Goal: Information Seeking & Learning: Learn about a topic

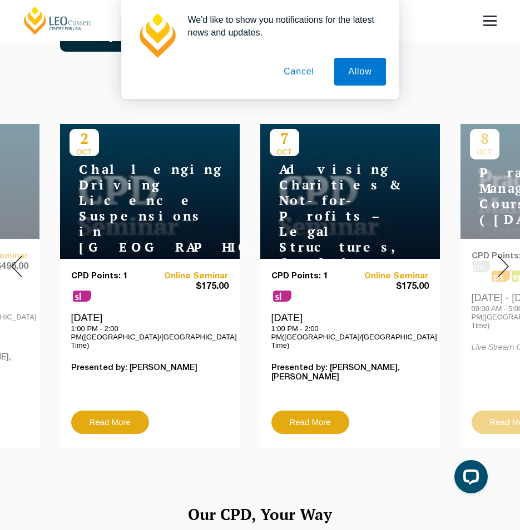
click at [301, 73] on button "Cancel" at bounding box center [299, 72] width 58 height 28
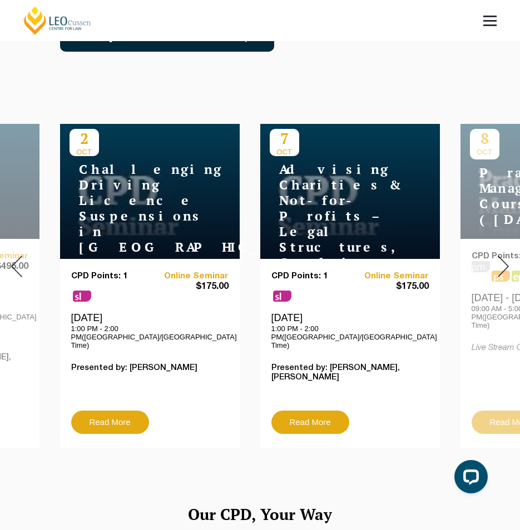
click at [14, 256] on img at bounding box center [16, 267] width 11 height 22
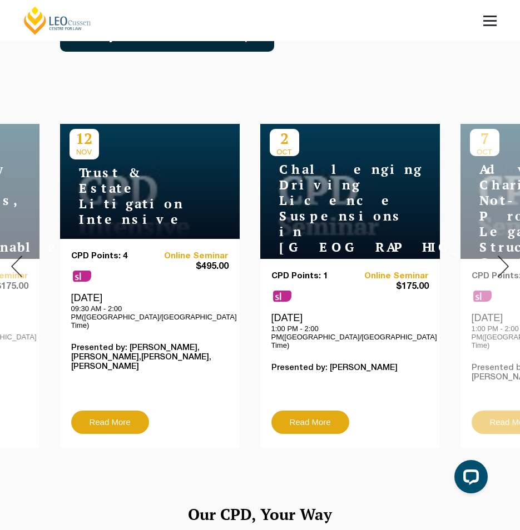
click at [14, 256] on img at bounding box center [16, 267] width 11 height 22
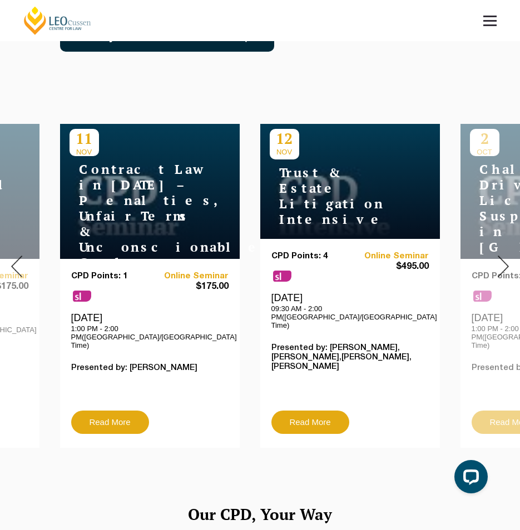
click at [16, 266] on img at bounding box center [16, 267] width 11 height 22
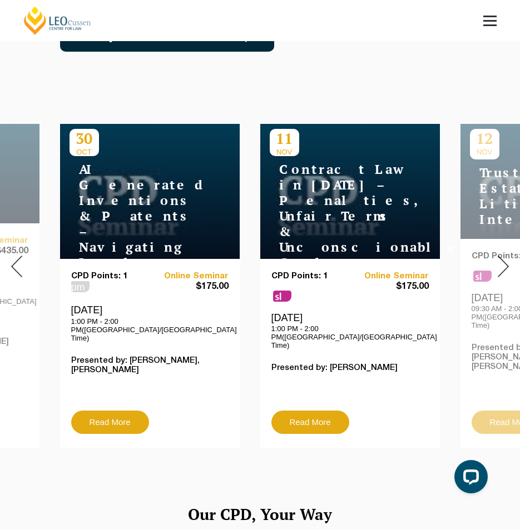
click at [16, 266] on img at bounding box center [16, 267] width 11 height 22
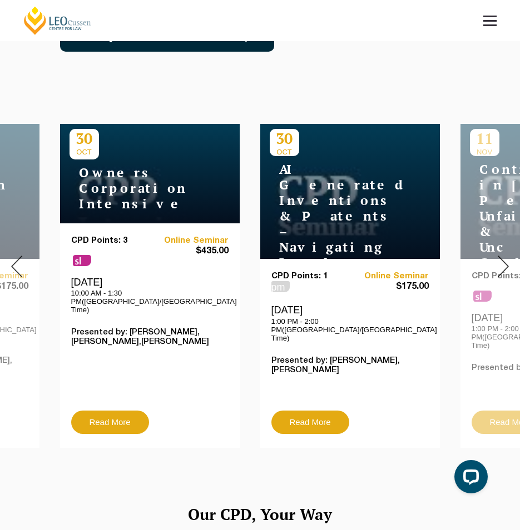
click at [16, 266] on img at bounding box center [16, 267] width 11 height 22
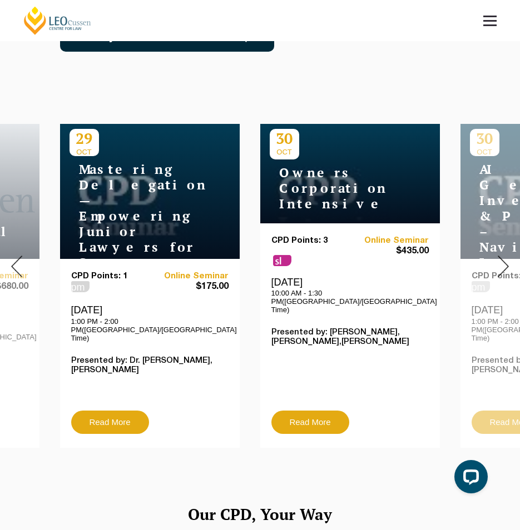
click at [16, 266] on img at bounding box center [16, 267] width 11 height 22
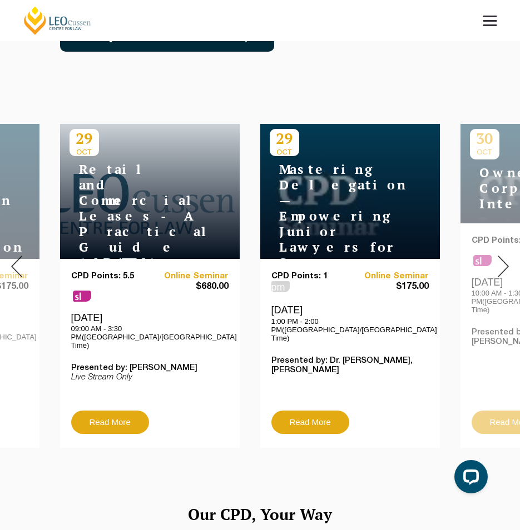
click at [16, 266] on img at bounding box center [16, 267] width 11 height 22
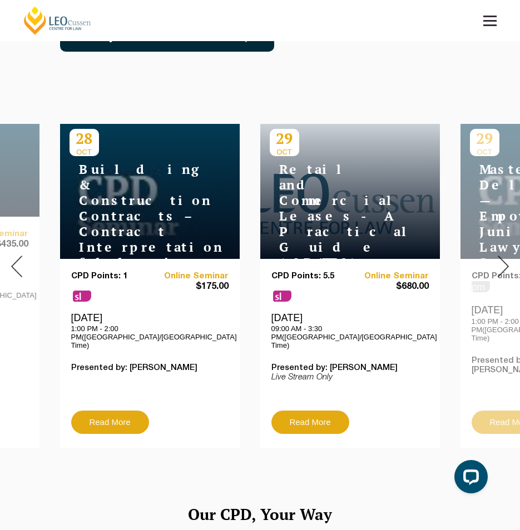
click at [16, 266] on img at bounding box center [16, 267] width 11 height 22
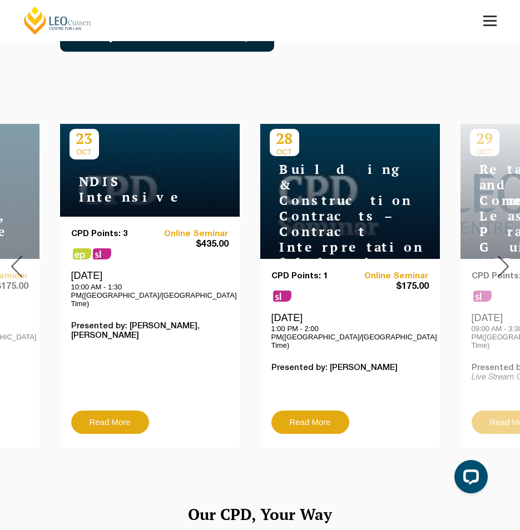
click at [16, 266] on img at bounding box center [16, 267] width 11 height 22
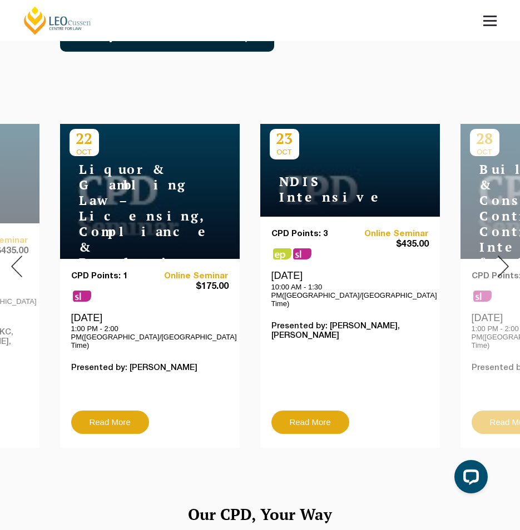
click at [16, 266] on img at bounding box center [16, 267] width 11 height 22
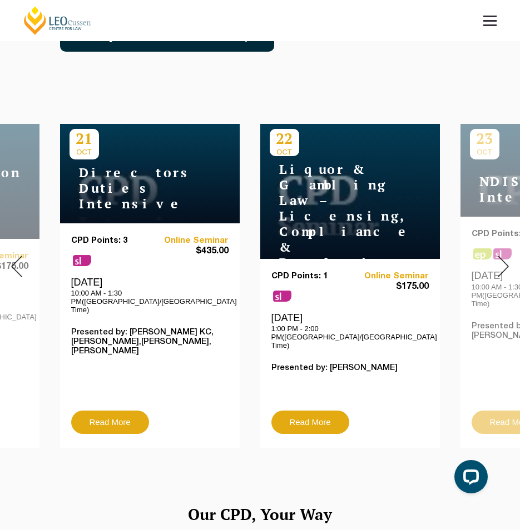
click at [16, 266] on img at bounding box center [16, 267] width 11 height 22
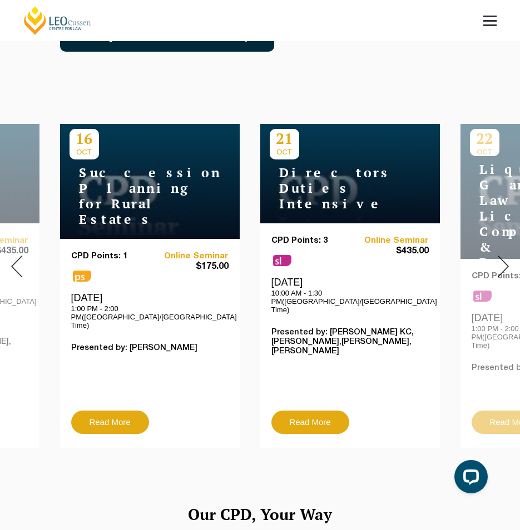
click at [16, 266] on img at bounding box center [16, 267] width 11 height 22
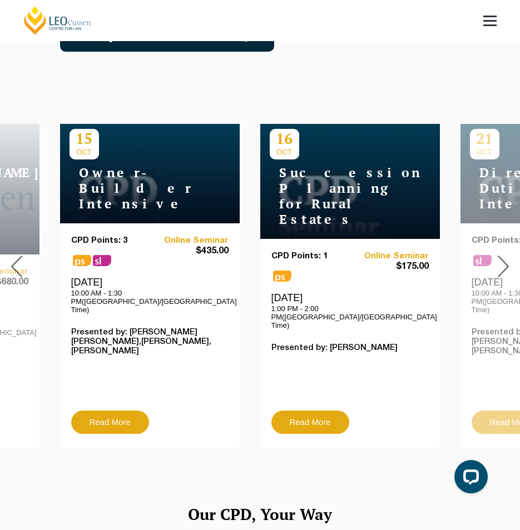
click at [16, 266] on img at bounding box center [16, 267] width 11 height 22
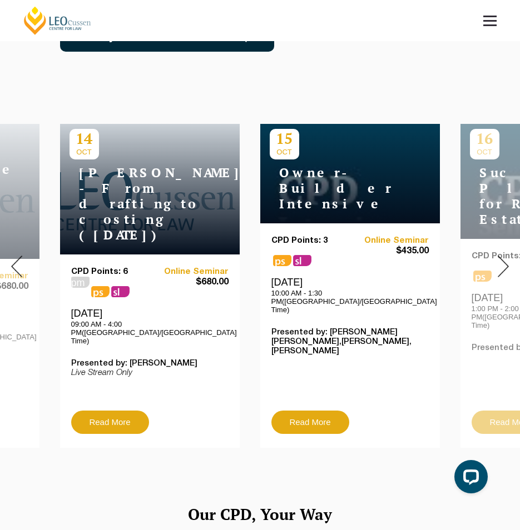
click at [16, 266] on img at bounding box center [16, 267] width 11 height 22
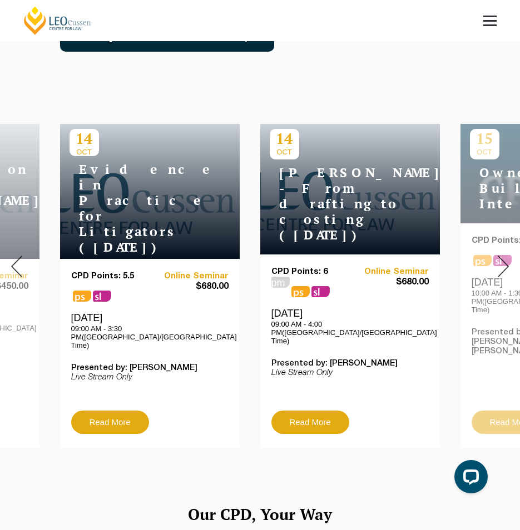
click at [16, 266] on img at bounding box center [16, 267] width 11 height 22
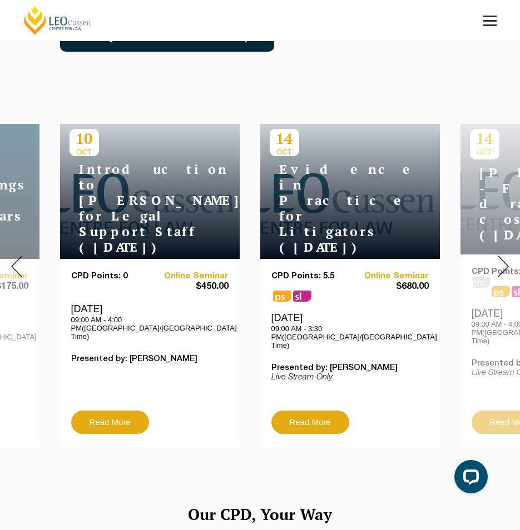
click at [16, 266] on img at bounding box center [16, 267] width 11 height 22
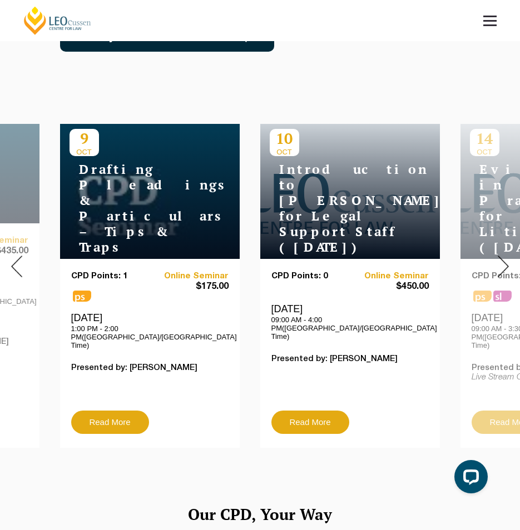
click at [16, 266] on img at bounding box center [16, 267] width 11 height 22
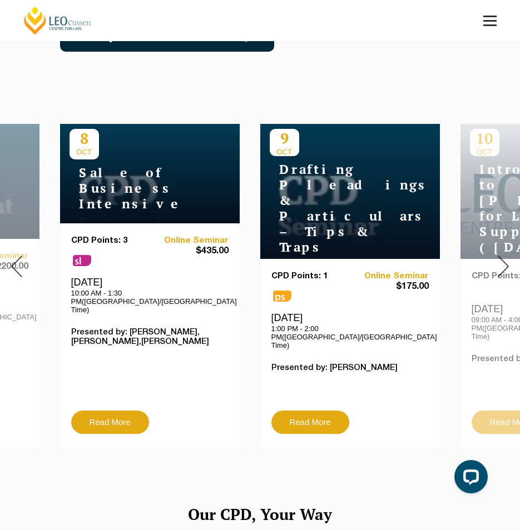
click at [16, 266] on img at bounding box center [16, 267] width 11 height 22
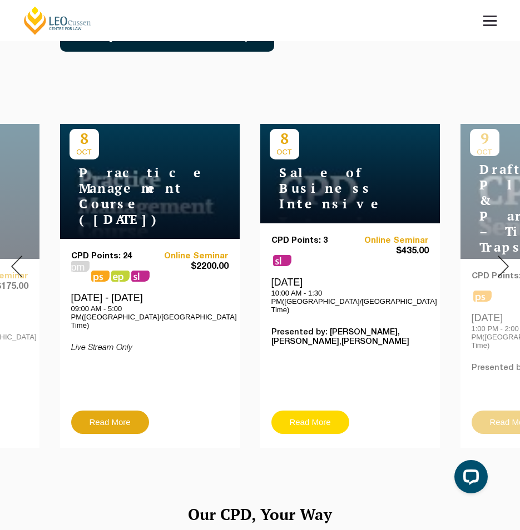
click at [312, 411] on link "Read More" at bounding box center [310, 422] width 78 height 23
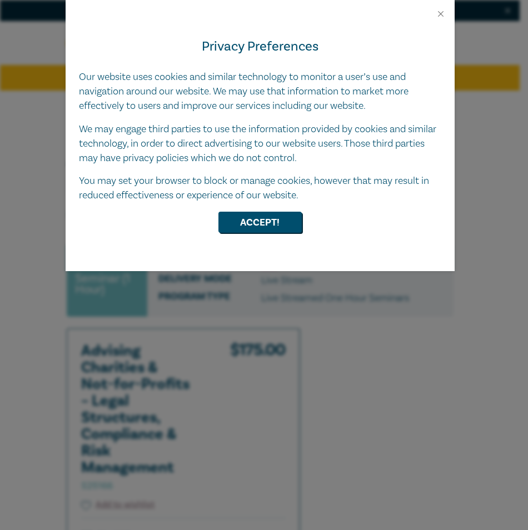
click at [432, 14] on div at bounding box center [260, 9] width 389 height 19
click at [439, 18] on button "Close" at bounding box center [441, 14] width 10 height 10
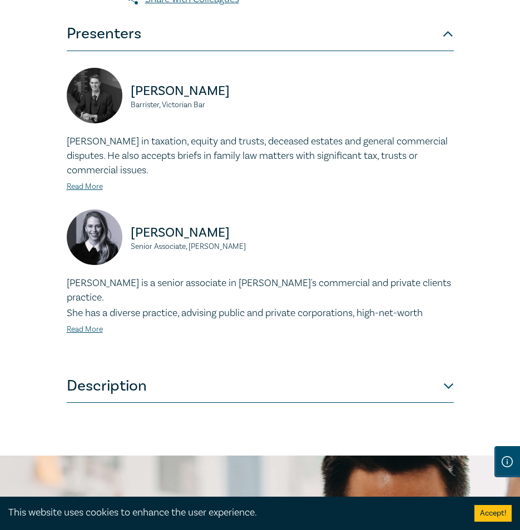
scroll to position [1001, 0]
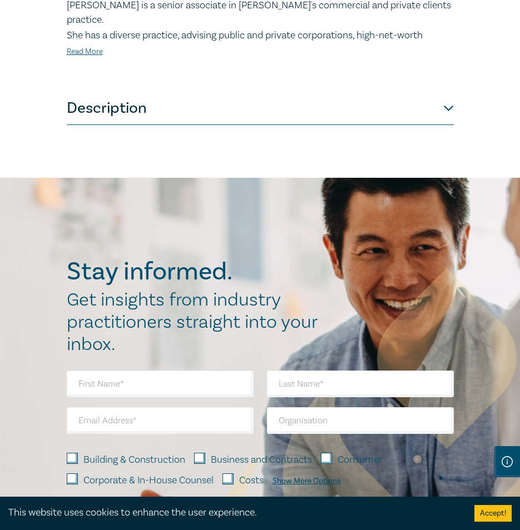
click at [439, 121] on button "Description" at bounding box center [260, 108] width 387 height 33
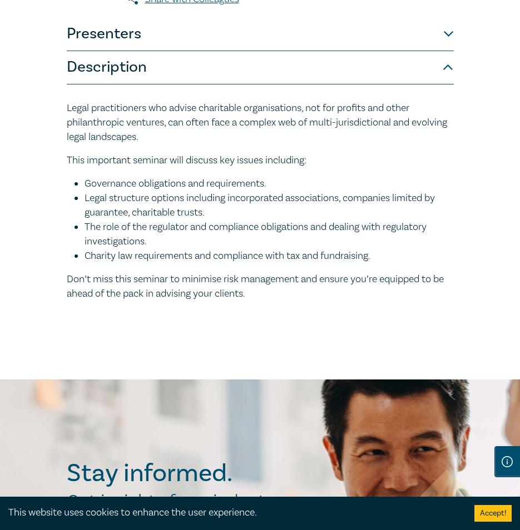
scroll to position [612, 0]
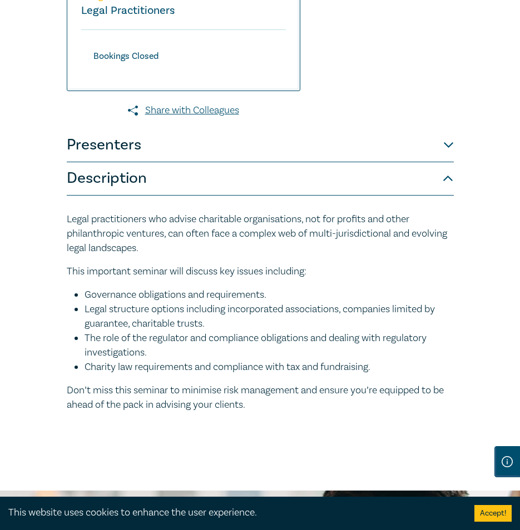
drag, startPoint x: 189, startPoint y: 259, endPoint x: 67, endPoint y: 234, distance: 124.9
click at [67, 234] on p "Legal practitioners who advise charitable organisations, not for profits and ot…" at bounding box center [260, 233] width 387 height 43
copy p "Legal practitioners who advise charitable organisations, not for profits and ot…"
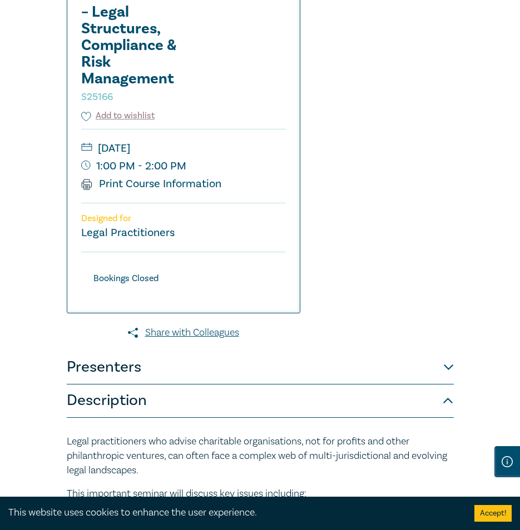
click at [369, 306] on div "Advising Charities & Not-for-Profits – Legal Structures, Compliance & Risk Mana…" at bounding box center [260, 207] width 387 height 906
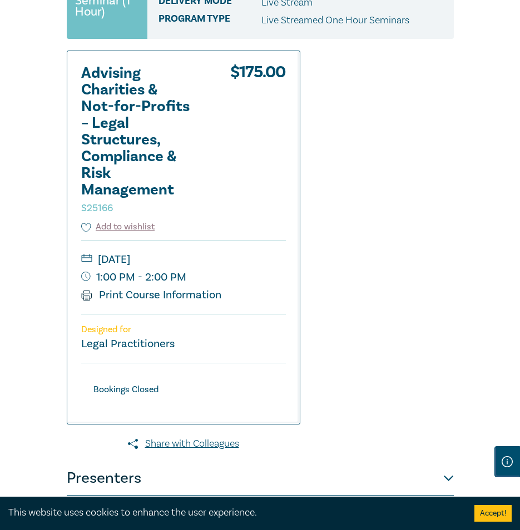
scroll to position [0, 0]
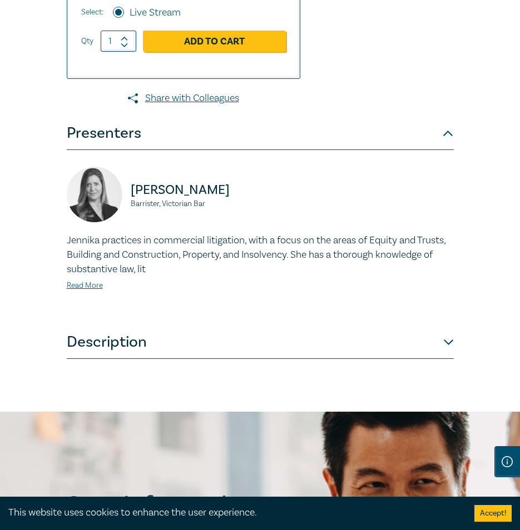
scroll to position [612, 0]
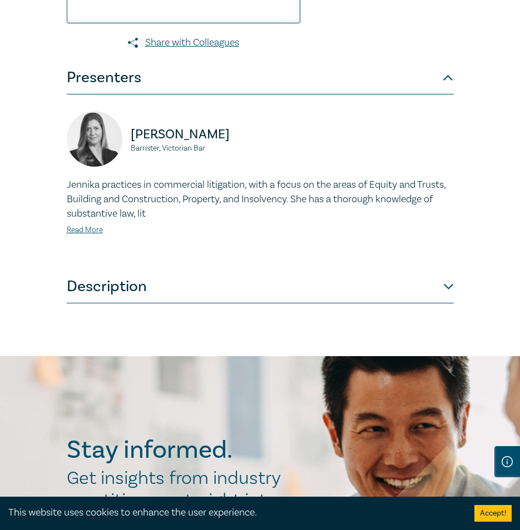
click at [150, 304] on button "Description" at bounding box center [260, 286] width 387 height 33
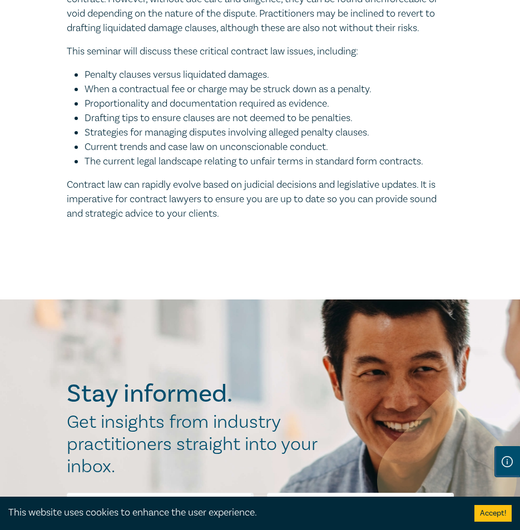
scroll to position [667, 0]
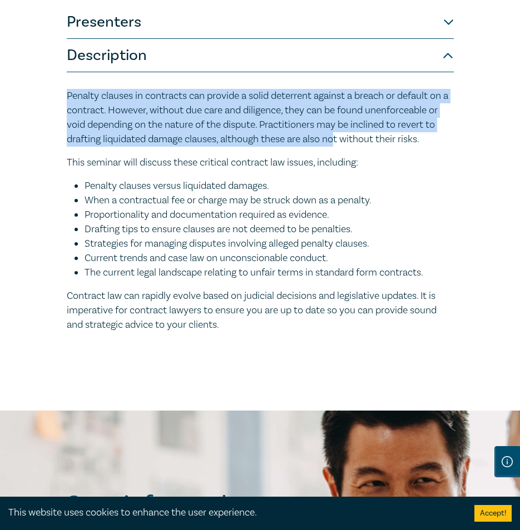
drag, startPoint x: 89, startPoint y: 106, endPoint x: 383, endPoint y: 157, distance: 298.6
click at [355, 147] on p "Penalty clauses in contracts can provide a solid deterrent against a breach or …" at bounding box center [260, 118] width 387 height 58
drag, startPoint x: 383, startPoint y: 157, endPoint x: 430, endPoint y: 153, distance: 47.4
click at [430, 147] on p "Penalty clauses in contracts can provide a solid deterrent against a breach or …" at bounding box center [260, 118] width 387 height 58
click at [431, 147] on p "Penalty clauses in contracts can provide a solid deterrent against a breach or …" at bounding box center [260, 118] width 387 height 58
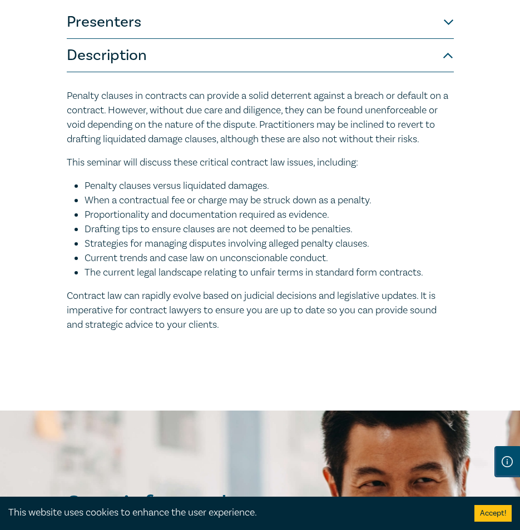
drag, startPoint x: 434, startPoint y: 153, endPoint x: 61, endPoint y: 110, distance: 376.2
copy p "Penalty clauses in contracts can provide a solid deterrent against a breach or …"
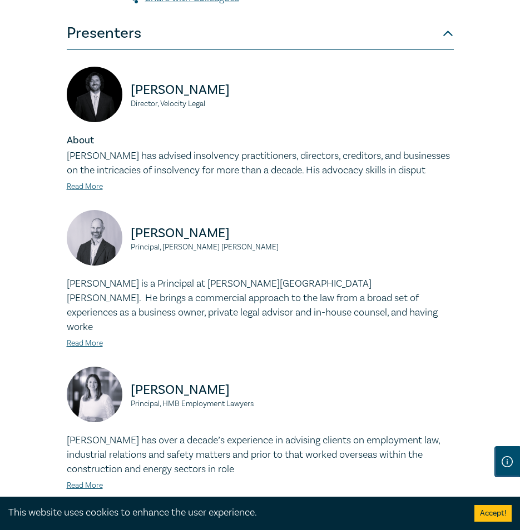
scroll to position [834, 0]
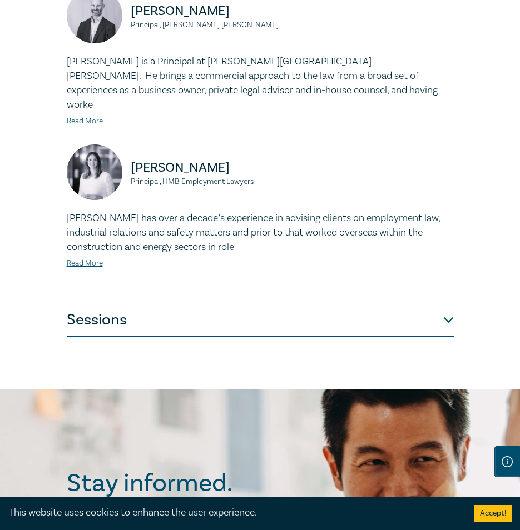
click at [171, 329] on button "Sessions" at bounding box center [260, 320] width 387 height 33
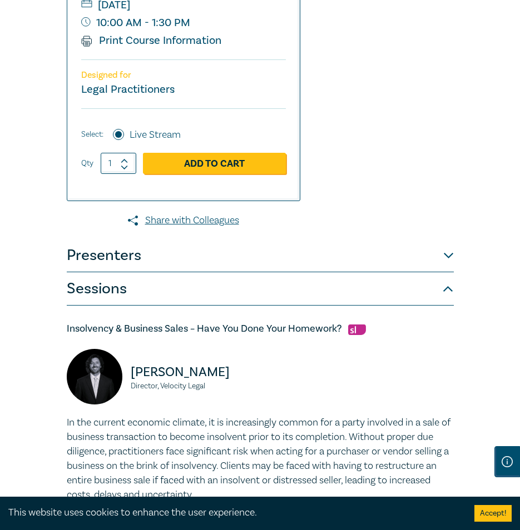
scroll to position [556, 0]
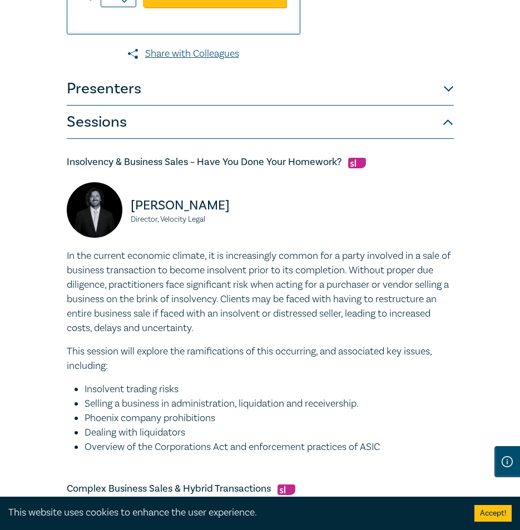
click at [437, 139] on button "Sessions" at bounding box center [260, 122] width 387 height 33
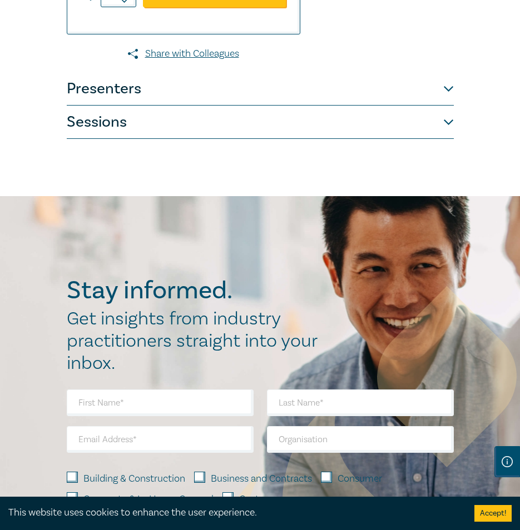
click at [451, 137] on button "Sessions" at bounding box center [260, 122] width 387 height 33
